Goal: Task Accomplishment & Management: Complete application form

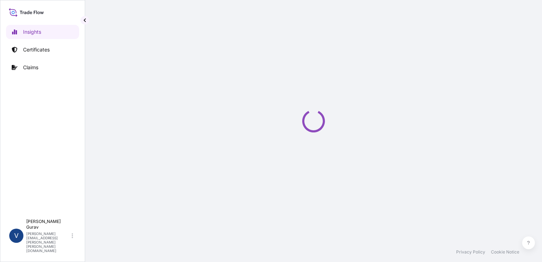
select select "2025"
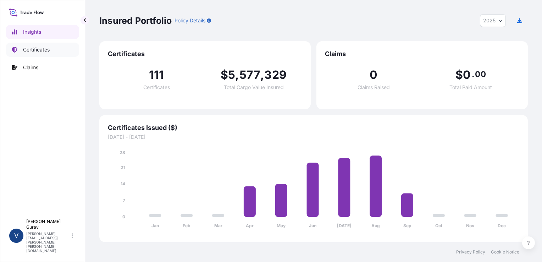
click at [35, 47] on p "Certificates" at bounding box center [36, 49] width 27 height 7
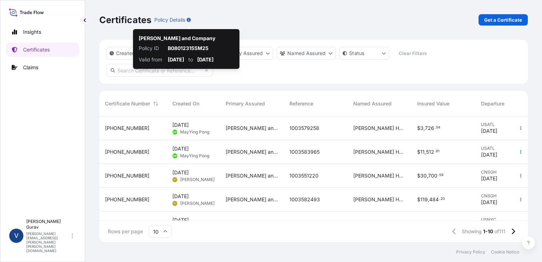
scroll to position [124, 423]
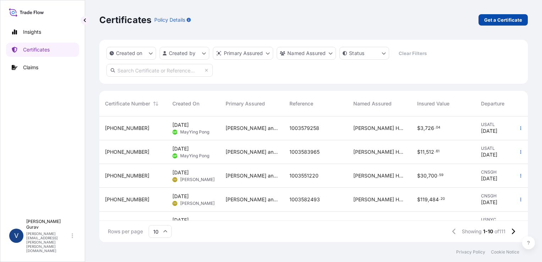
click at [513, 21] on p "Get a Certificate" at bounding box center [504, 19] width 38 height 7
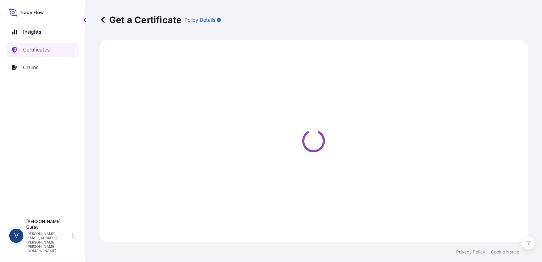
select select "Ocean Vessel"
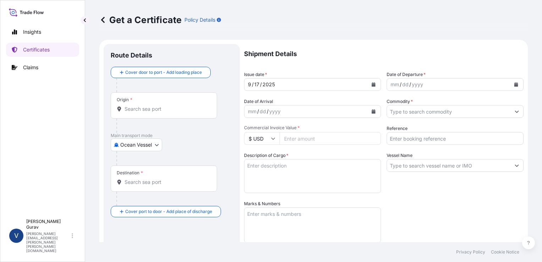
click at [515, 110] on icon "Show suggestions" at bounding box center [517, 111] width 4 height 4
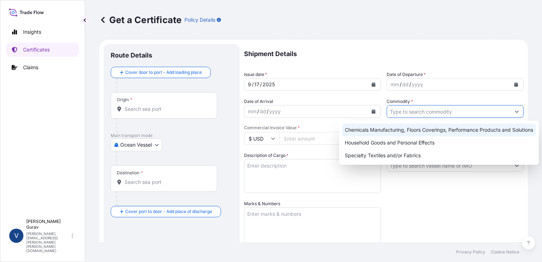
click at [484, 131] on div "Chemicals Manufacturing, Floors Coverings, Performance Products and Solutions" at bounding box center [439, 130] width 194 height 13
type input "Chemicals Manufacturing, Floors Coverings, Performance Products and Solutions"
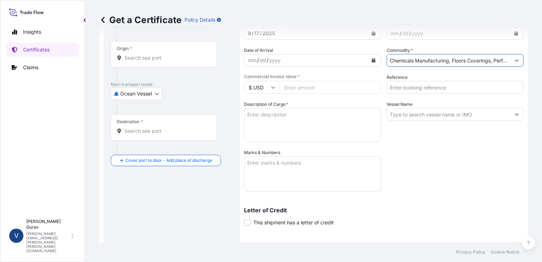
scroll to position [137, 0]
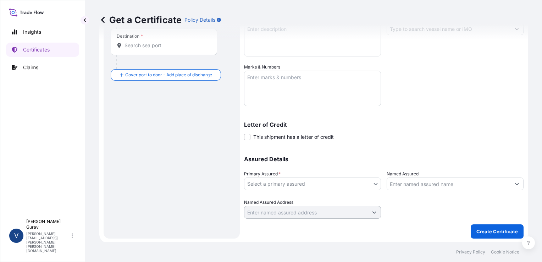
click at [372, 181] on body "Insights Certificates Claims V [PERSON_NAME] [PERSON_NAME][EMAIL_ADDRESS][PERSO…" at bounding box center [271, 131] width 542 height 262
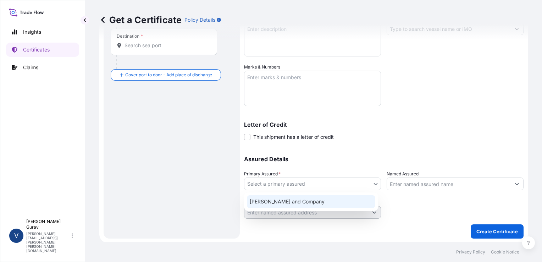
click at [330, 198] on div "[PERSON_NAME] and Company" at bounding box center [311, 201] width 129 height 13
select select "31531"
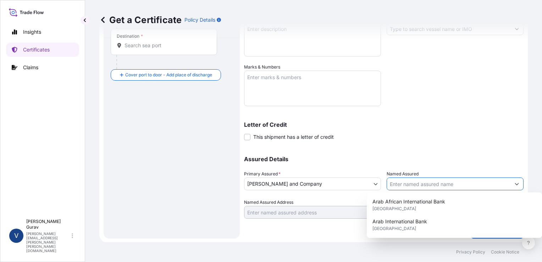
click at [514, 187] on button "Show suggestions" at bounding box center [517, 183] width 13 height 13
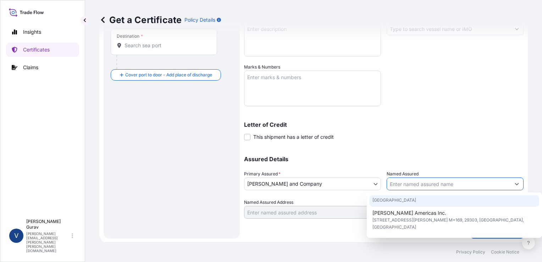
scroll to position [43, 0]
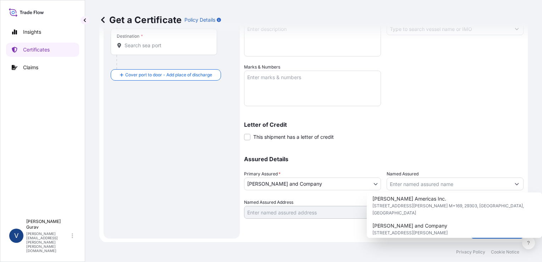
click at [484, 164] on div "Assured Details Primary Assured * [PERSON_NAME] and Company [PERSON_NAME] and C…" at bounding box center [384, 183] width 280 height 71
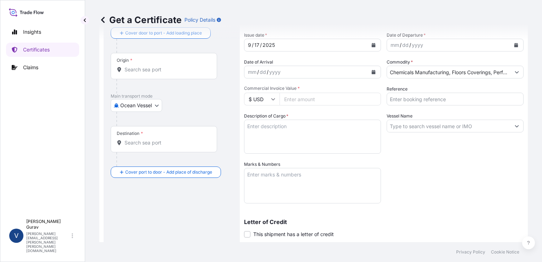
scroll to position [0, 0]
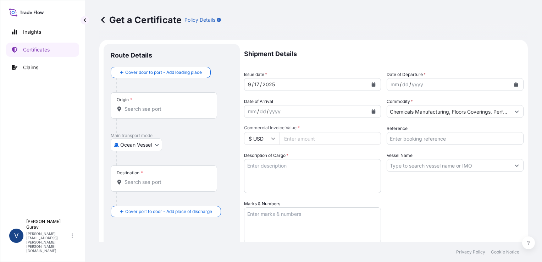
click at [156, 146] on body "Insights Certificates Claims V [PERSON_NAME] [PERSON_NAME][EMAIL_ADDRESS][PERSO…" at bounding box center [271, 131] width 542 height 262
click at [146, 181] on input "Destination *" at bounding box center [167, 182] width 84 height 7
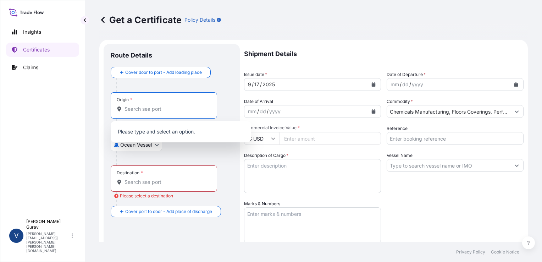
click at [135, 109] on input "Origin *" at bounding box center [167, 108] width 84 height 7
paste input "NHAVA SHEVA, [GEOGRAPHIC_DATA]"
type input "NHAVA SHEVA, [GEOGRAPHIC_DATA]"
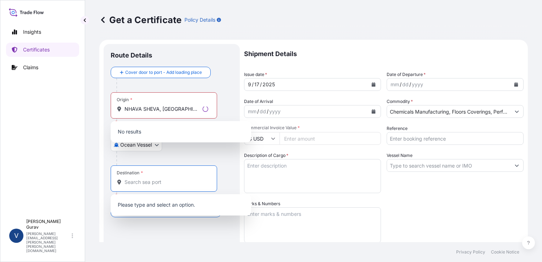
click at [171, 184] on input "Destination * Please select a destination" at bounding box center [167, 182] width 84 height 7
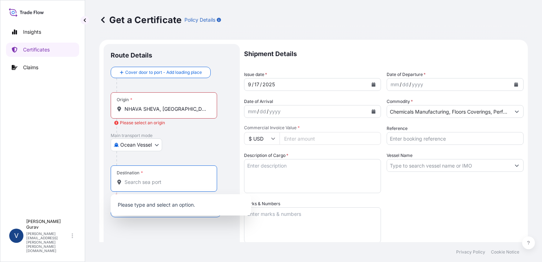
click at [148, 182] on input "Destination * Please select a destination" at bounding box center [167, 182] width 84 height 7
paste input "[GEOGRAPHIC_DATA], [GEOGRAPHIC_DATA]"
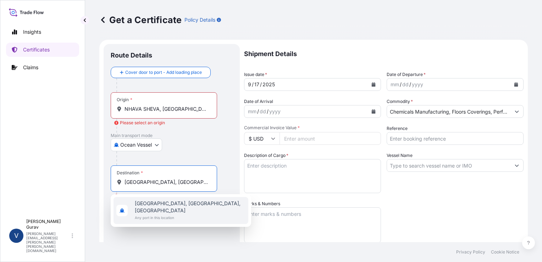
click at [194, 214] on span "Any port in this location" at bounding box center [190, 217] width 111 height 7
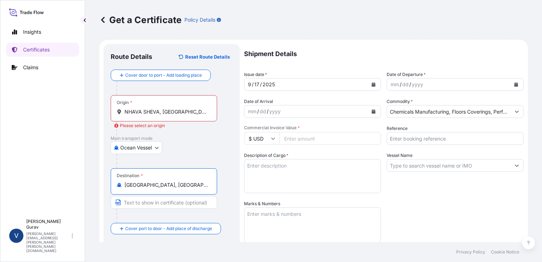
type input "[GEOGRAPHIC_DATA], [GEOGRAPHIC_DATA], [GEOGRAPHIC_DATA]"
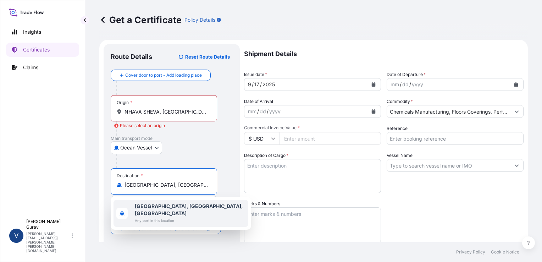
click at [212, 155] on div at bounding box center [174, 161] width 116 height 14
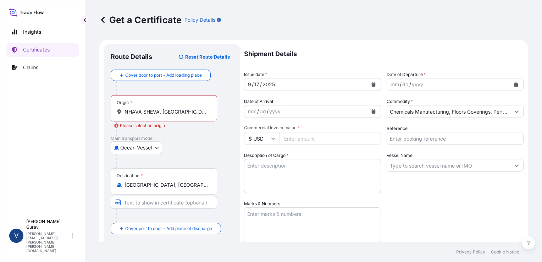
click at [179, 112] on input "NHAVA SHEVA, [GEOGRAPHIC_DATA]" at bounding box center [167, 111] width 84 height 7
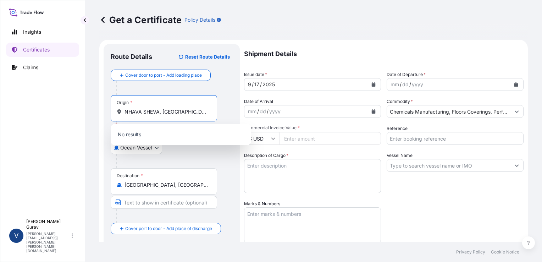
click at [165, 113] on input "NHAVA SHEVA, [GEOGRAPHIC_DATA]" at bounding box center [167, 111] width 84 height 7
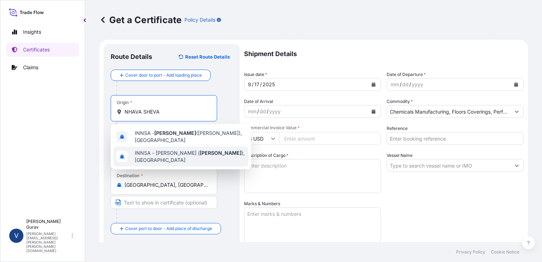
click at [185, 156] on span "INNSA - [PERSON_NAME] ( [PERSON_NAME] ), [GEOGRAPHIC_DATA]" at bounding box center [190, 156] width 111 height 14
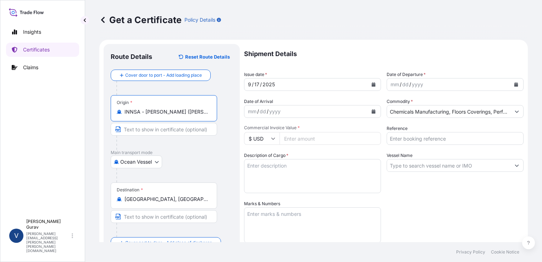
type input "INNSA - [PERSON_NAME] ([PERSON_NAME]), [GEOGRAPHIC_DATA]"
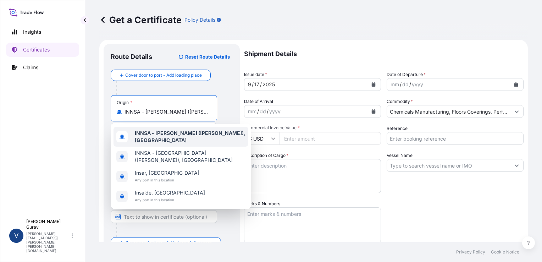
click at [438, 210] on div "Shipment Details Issue date * [DATE] Date of Departure * mm / dd / yyyy Date of…" at bounding box center [384, 199] width 280 height 311
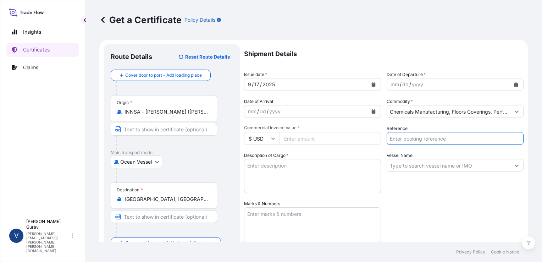
click at [424, 139] on input "Reference" at bounding box center [455, 138] width 137 height 13
paste input "IGLMU31455JNSUB"
type input "IGLMU31455JNSUB"
drag, startPoint x: 439, startPoint y: 139, endPoint x: 363, endPoint y: 142, distance: 76.0
click at [363, 142] on div "Shipment Details Issue date * [DATE] Date of Departure * mm / dd / yyyy Date of…" at bounding box center [384, 199] width 280 height 311
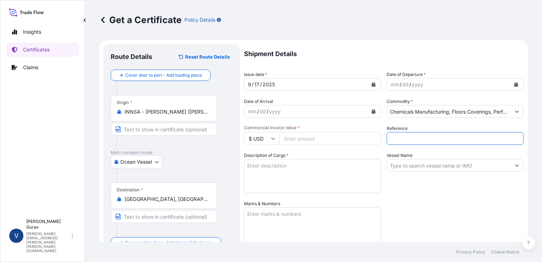
click at [427, 193] on div "Shipment Details Issue date * [DATE] Date of Departure * mm / dd / yyyy Date of…" at bounding box center [384, 199] width 280 height 311
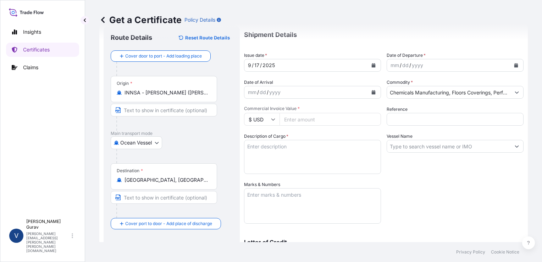
scroll to position [71, 0]
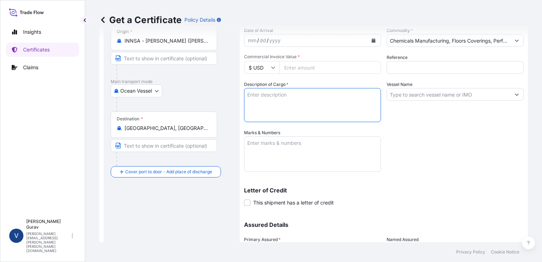
click at [307, 108] on textarea "Description of Cargo *" at bounding box center [312, 105] width 137 height 34
paste textarea "KEYPLAST BLUE RR"
type textarea "KEYPLAST BLUE RR"
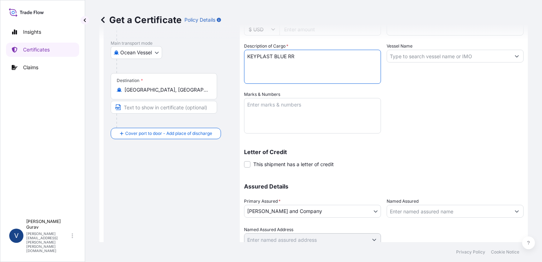
scroll to position [66, 0]
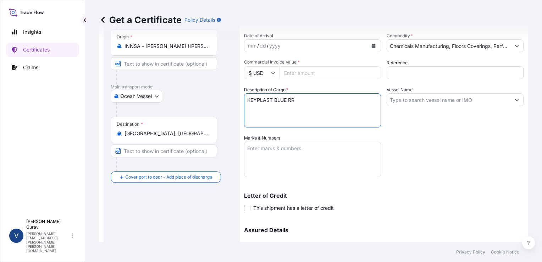
click at [322, 71] on input "Commercial Invoice Value *" at bounding box center [331, 72] width 102 height 13
type input "6232.00"
click at [426, 147] on div "Shipment Details Issue date * [DATE] Date of Departure * mm / dd / yyyy Date of…" at bounding box center [384, 133] width 280 height 311
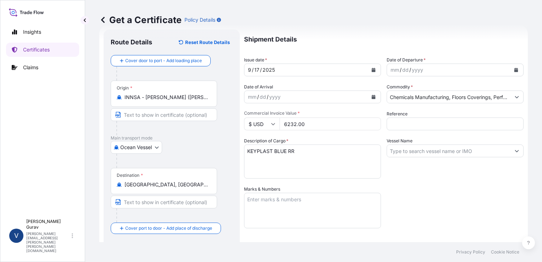
scroll to position [0, 0]
